Goal: Task Accomplishment & Management: Complete application form

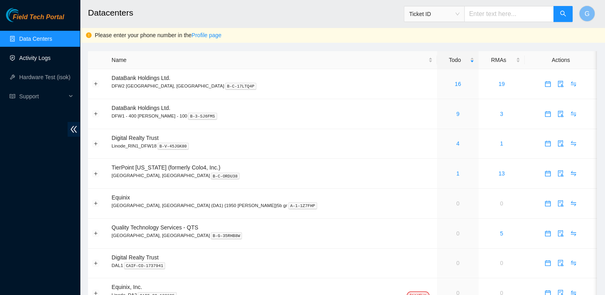
click at [38, 55] on link "Activity Logs" at bounding box center [35, 58] width 32 height 6
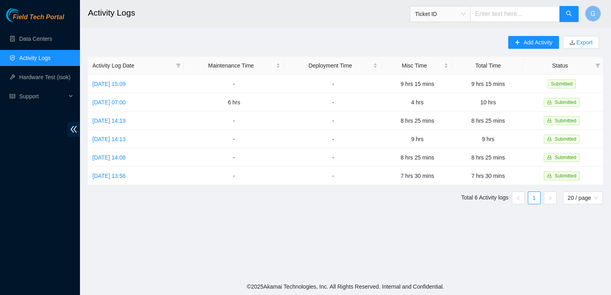
click at [578, 246] on main "Activity Logs Ticket ID G Add Activity Export Activity Log Date Maintenance Tim…" at bounding box center [345, 139] width 531 height 278
click at [532, 43] on span "Add Activity" at bounding box center [538, 42] width 29 height 9
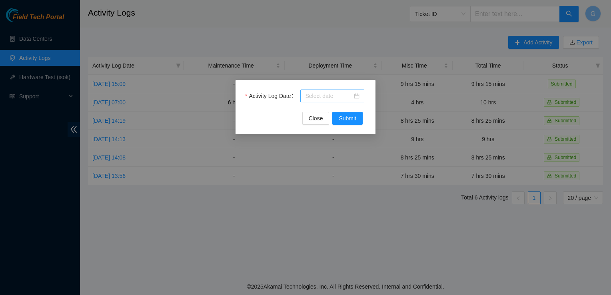
click at [360, 94] on div at bounding box center [332, 96] width 64 height 13
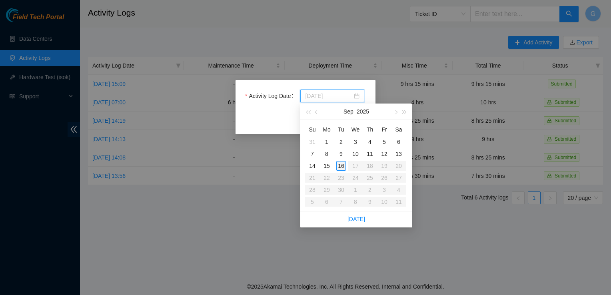
type input "2025-09-16"
click at [341, 164] on div "16" at bounding box center [341, 166] width 10 height 10
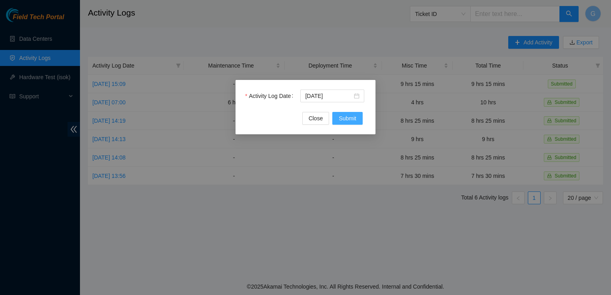
click at [338, 114] on button "Submit" at bounding box center [347, 118] width 30 height 13
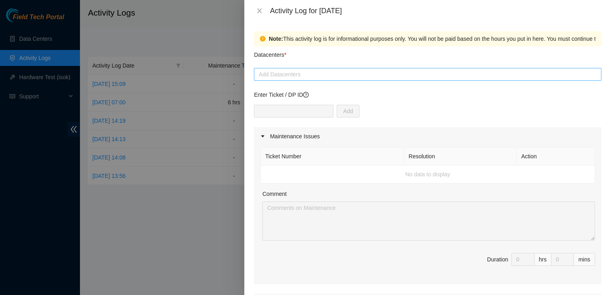
click at [270, 76] on div at bounding box center [428, 75] width 344 height 10
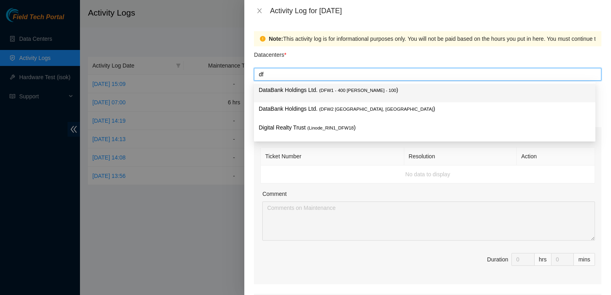
type input "dfw"
click at [307, 78] on div "dfw" at bounding box center [428, 75] width 344 height 10
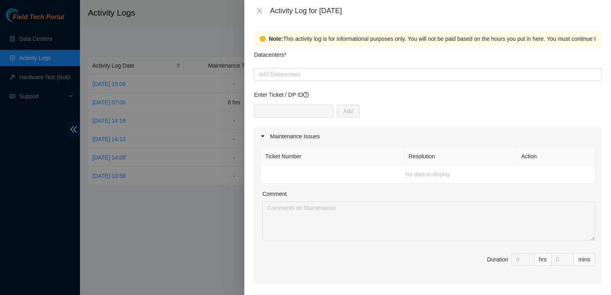
click at [304, 64] on div "Datacenters *" at bounding box center [428, 57] width 348 height 22
click at [290, 80] on div "Add Datacenters" at bounding box center [428, 74] width 348 height 13
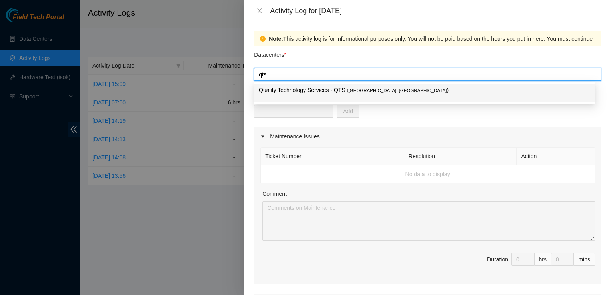
type input "qt"
click at [268, 94] on p "Quality Technology Services - QTS ( Irving, TX )" at bounding box center [425, 90] width 332 height 9
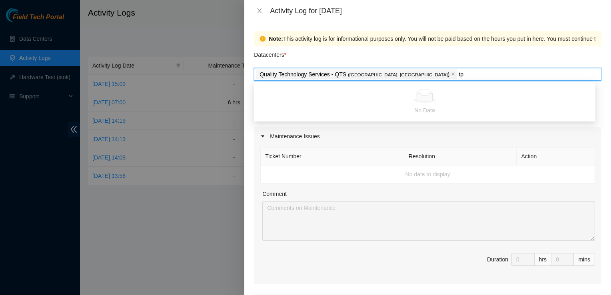
type input "t"
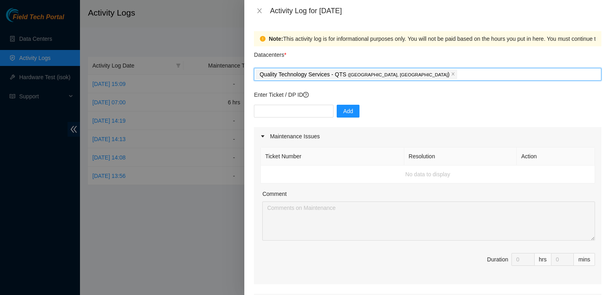
click at [381, 71] on div "Quality Technology Services - QTS ( Irving, TX )" at bounding box center [428, 74] width 344 height 11
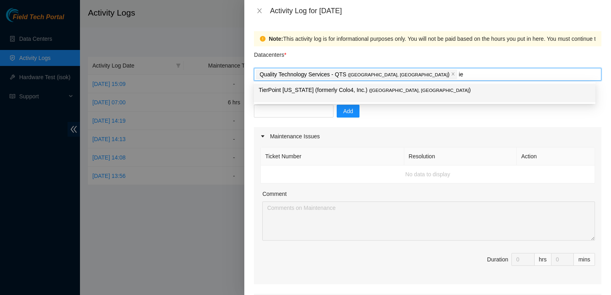
type input "i"
type input "tier"
click at [308, 87] on p "TierPoint Texas (formerly Colo4, Inc.) ( Dallas, TX )" at bounding box center [425, 90] width 332 height 9
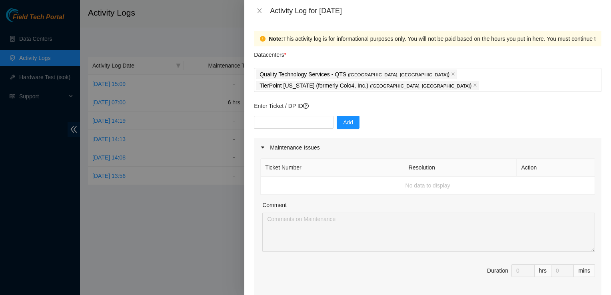
click at [211, 250] on div at bounding box center [305, 147] width 611 height 295
click at [261, 145] on icon "caret-right" at bounding box center [262, 147] width 5 height 5
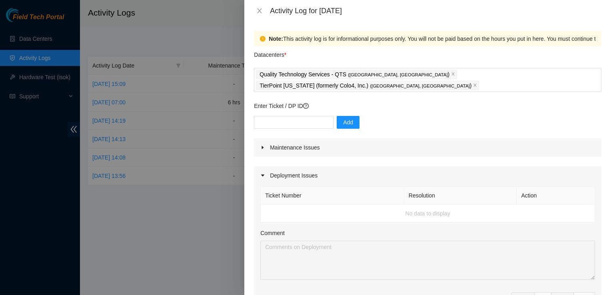
click at [259, 166] on div "Deployment Issues" at bounding box center [428, 175] width 348 height 18
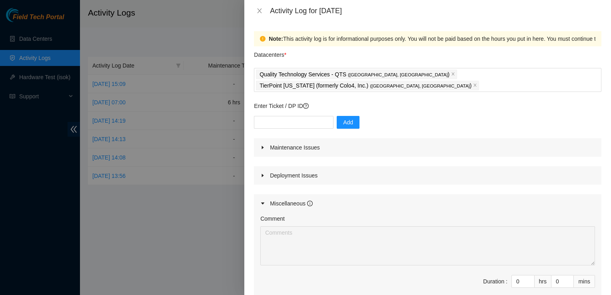
click at [262, 201] on icon "caret-right" at bounding box center [262, 203] width 5 height 5
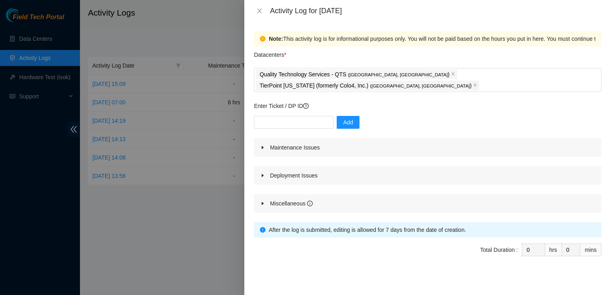
click at [262, 201] on icon "caret-right" at bounding box center [262, 203] width 5 height 5
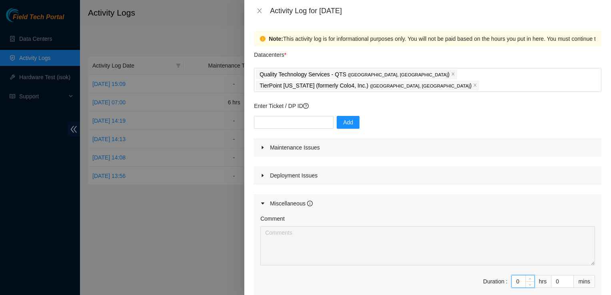
click at [518, 276] on input "0" at bounding box center [523, 282] width 22 height 12
type input "5"
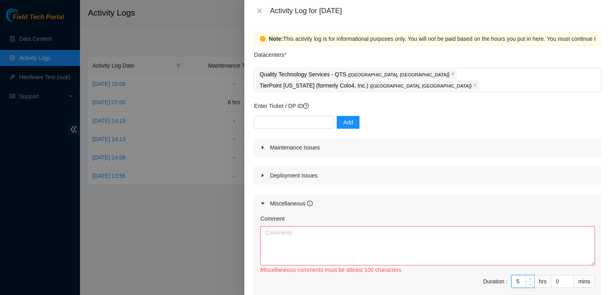
type input "5"
click at [392, 236] on textarea "Comment" at bounding box center [427, 245] width 335 height 39
click at [306, 226] on textarea "Comment" at bounding box center [427, 245] width 335 height 39
click at [336, 226] on textarea "Sorted organized fiber cables. Unboxed and blank panels" at bounding box center [427, 245] width 335 height 39
click at [373, 226] on textarea "Sorted organized fiber cables. Unboxed and blank panels" at bounding box center [427, 245] width 335 height 39
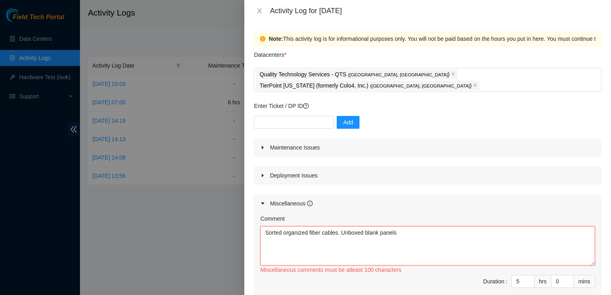
click at [439, 226] on textarea "Sorted organized fiber cables. Unboxed blank panels" at bounding box center [427, 245] width 335 height 39
click at [443, 214] on div "Comment" at bounding box center [427, 220] width 335 height 12
click at [482, 226] on textarea "Sorted organized fiber cables. Unboxed blank panels. Installed blank panels in …" at bounding box center [427, 245] width 335 height 39
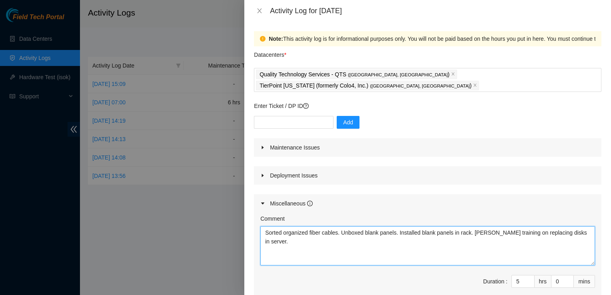
type textarea "Sorted organized fiber cables. Unboxed blank panels. Installed blank panels in …"
click at [435, 252] on textarea "Sorted organized fiber cables. Unboxed blank panels. Installed blank panels in …" at bounding box center [427, 245] width 335 height 39
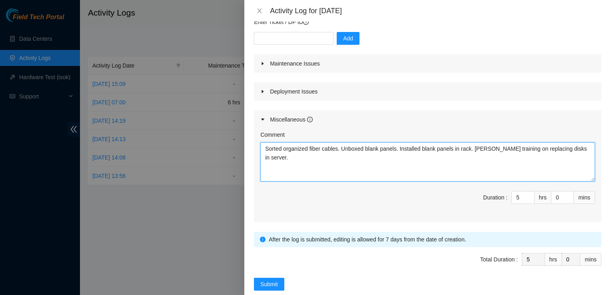
scroll to position [86, 0]
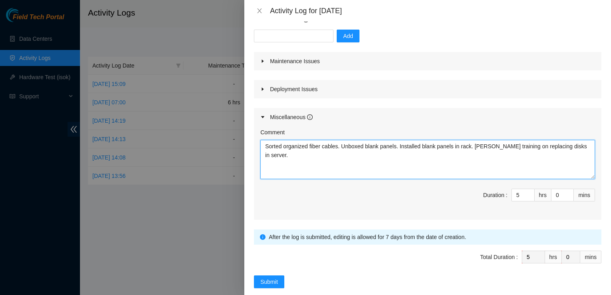
drag, startPoint x: 579, startPoint y: 143, endPoint x: 216, endPoint y: 121, distance: 364.0
click at [216, 121] on div "Activity Log for 16-09-2025 Note: This activity log is for informational purpos…" at bounding box center [305, 147] width 611 height 295
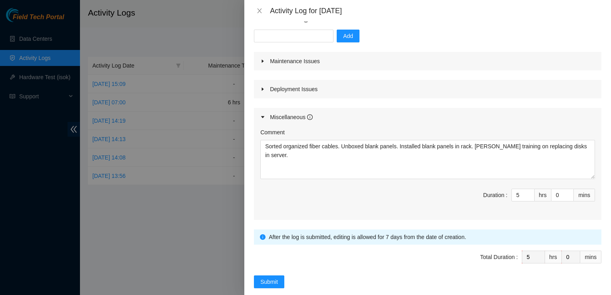
click at [216, 121] on div at bounding box center [305, 147] width 611 height 295
